Goal: Information Seeking & Learning: Learn about a topic

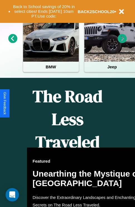
scroll to position [228, 0]
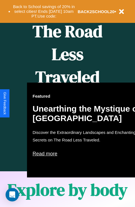
click at [68, 104] on div "Featured Unearthing the Mystique of [GEOGRAPHIC_DATA] Discover the Extraordinar…" at bounding box center [88, 130] width 123 height 95
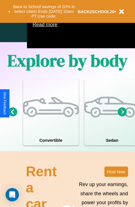
scroll to position [359, 0]
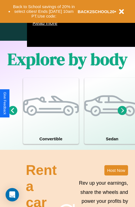
click at [123, 115] on icon at bounding box center [122, 110] width 9 height 9
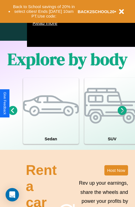
click at [123, 115] on icon at bounding box center [122, 110] width 9 height 9
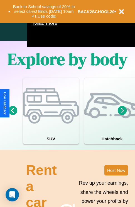
click at [123, 115] on icon at bounding box center [122, 110] width 9 height 9
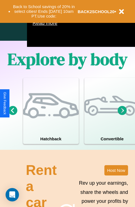
click at [123, 115] on icon at bounding box center [122, 110] width 9 height 9
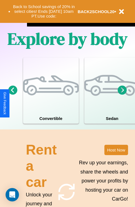
scroll to position [676, 0]
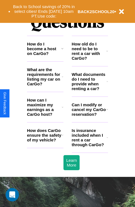
click at [45, 142] on h3 "How does CarGo ensure the safety of my vehicle?" at bounding box center [44, 135] width 35 height 14
click at [107, 84] on icon at bounding box center [107, 81] width 1 height 4
